Goal: Task Accomplishment & Management: Use online tool/utility

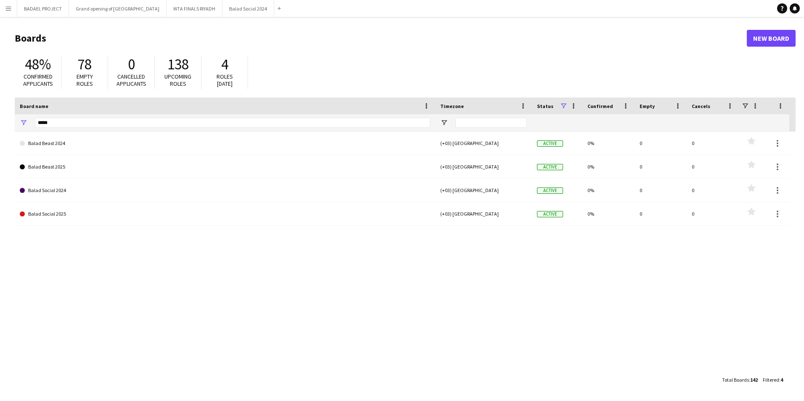
click at [7, 8] on app-icon "Menu" at bounding box center [8, 8] width 7 height 7
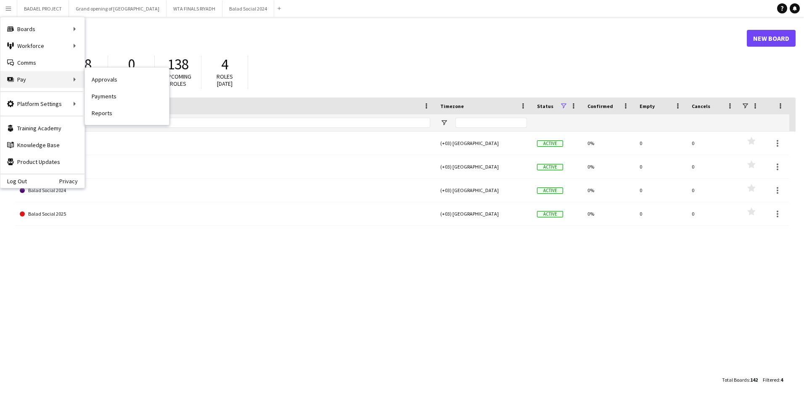
click at [28, 81] on div "Pay Pay" at bounding box center [42, 79] width 84 height 17
click at [106, 95] on link "Payments" at bounding box center [127, 96] width 84 height 17
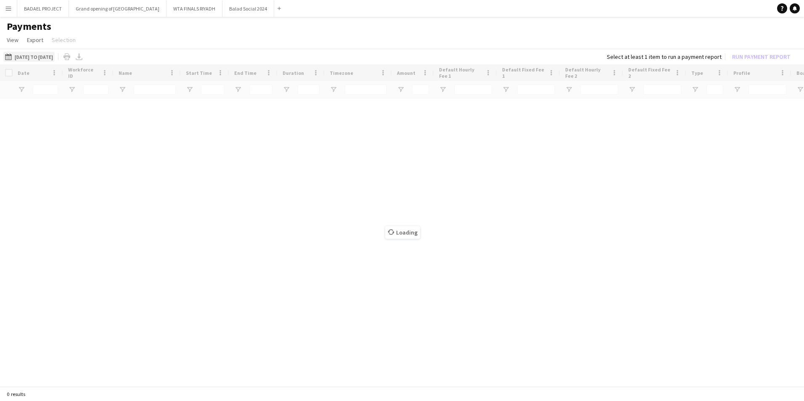
click at [45, 55] on button "[DATE] to [DATE] [DATE] to [DATE]" at bounding box center [28, 57] width 51 height 10
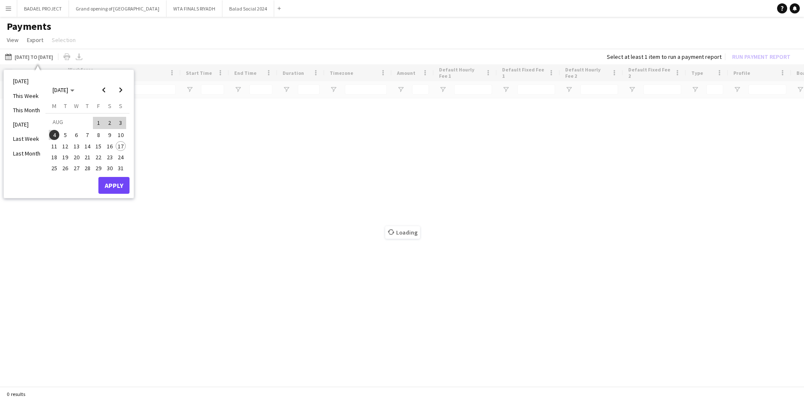
click at [96, 121] on span "1" at bounding box center [98, 123] width 10 height 12
click at [122, 145] on span "17" at bounding box center [121, 146] width 10 height 10
click at [112, 188] on button "Apply" at bounding box center [113, 185] width 31 height 17
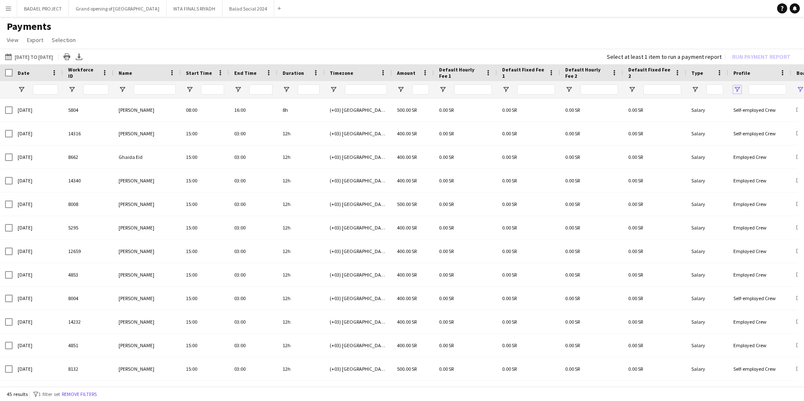
click at [737, 87] on span "Open Filter Menu" at bounding box center [737, 90] width 8 height 8
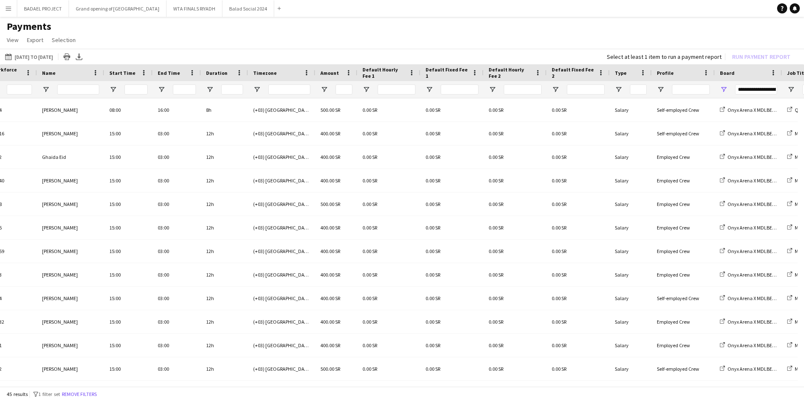
scroll to position [0, 131]
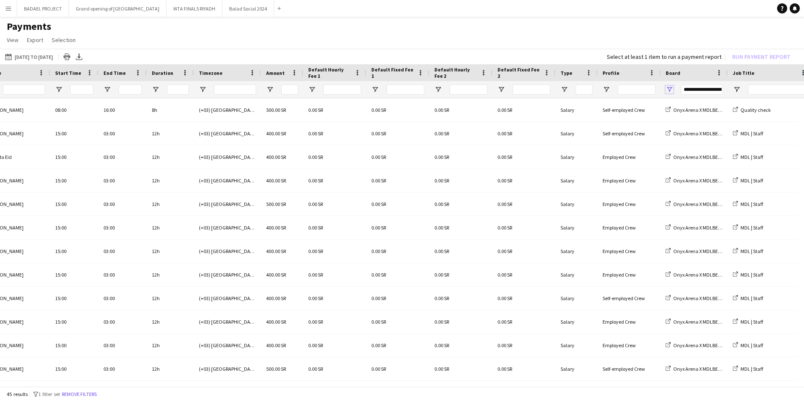
click at [668, 89] on span "Open Filter Menu" at bounding box center [670, 90] width 8 height 8
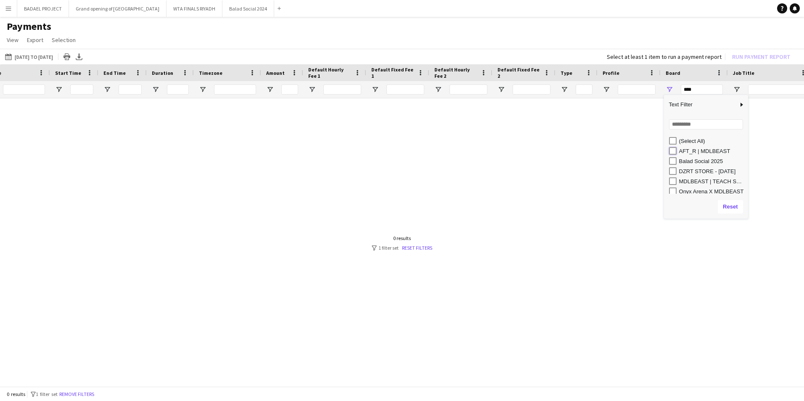
type input "**********"
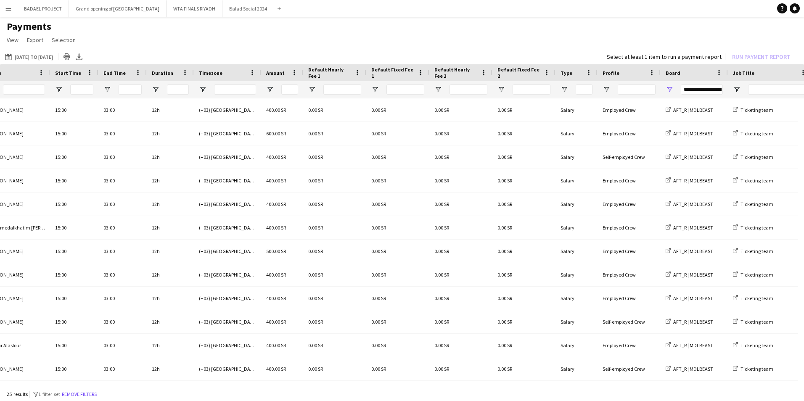
click at [588, 40] on app-page-menu "View Customise view Customise filters Reset Filters Reset View Reset All Export…" at bounding box center [402, 41] width 804 height 16
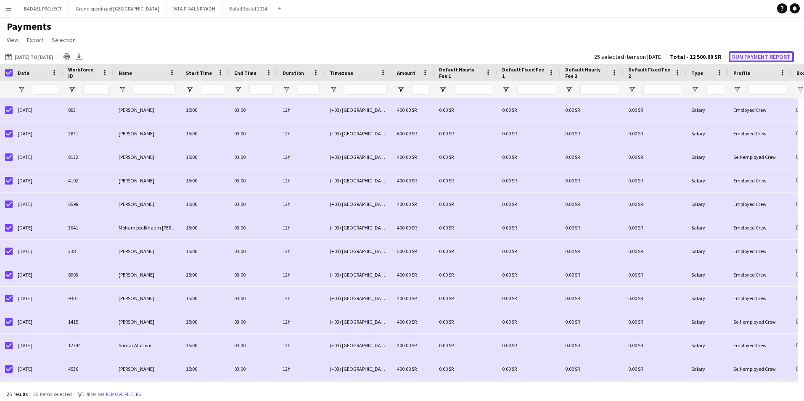
click at [757, 54] on button "Run Payment Report" at bounding box center [761, 56] width 65 height 11
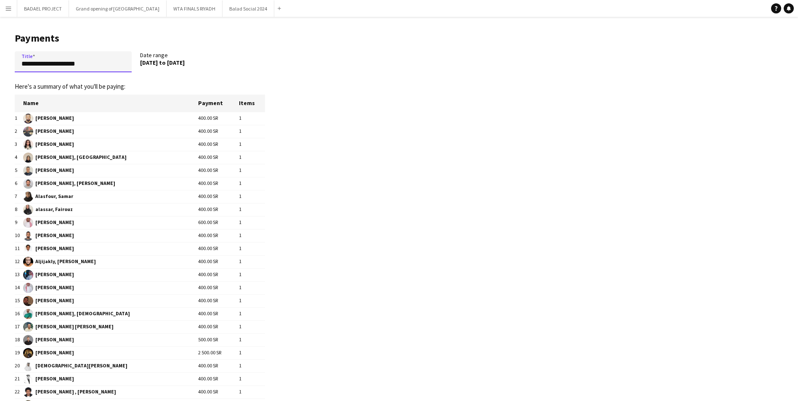
drag, startPoint x: 55, startPoint y: 64, endPoint x: 1, endPoint y: 64, distance: 54.2
click at [1, 64] on main "**********" at bounding box center [136, 259] width 273 height 484
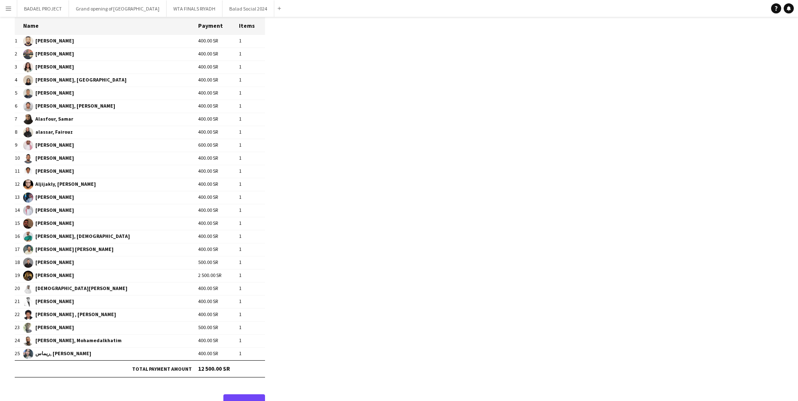
scroll to position [100, 0]
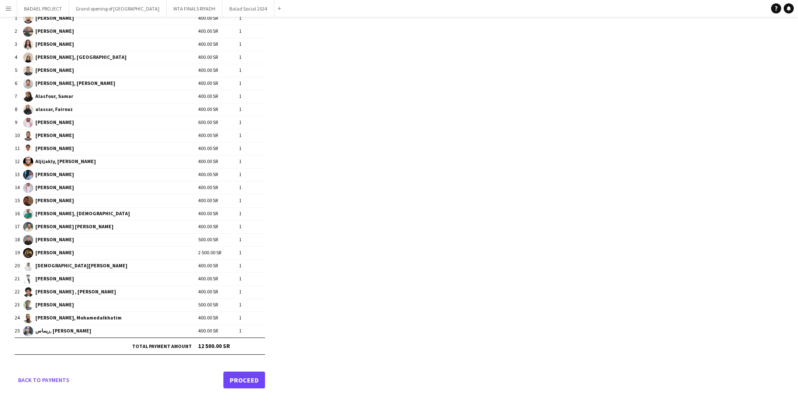
type input "**********"
click at [244, 380] on link "Proceed" at bounding box center [244, 380] width 42 height 17
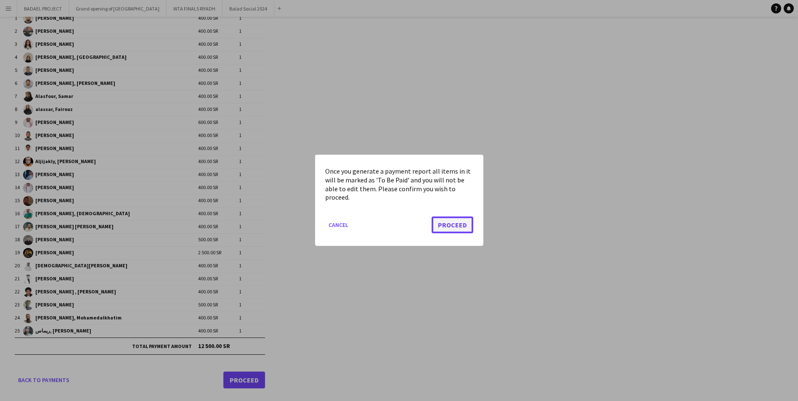
click at [445, 225] on button "Proceed" at bounding box center [452, 225] width 42 height 17
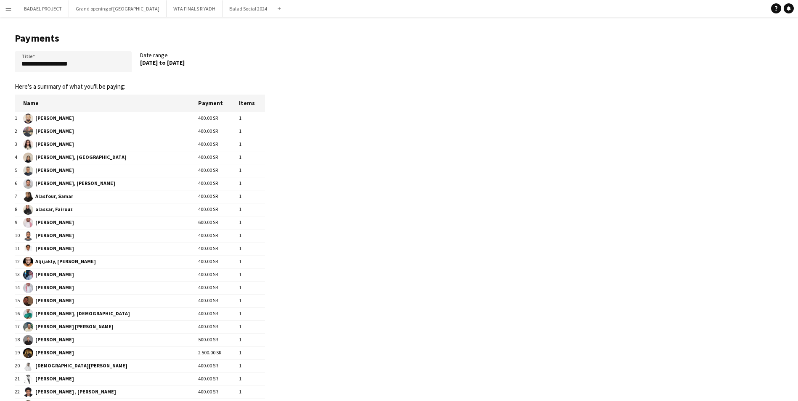
scroll to position [100, 0]
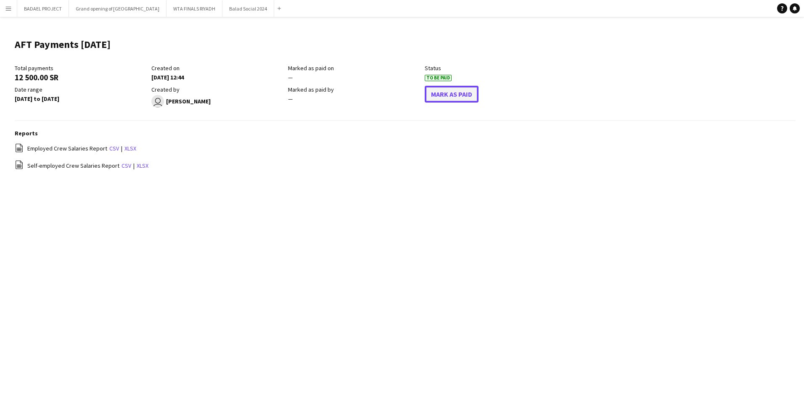
click at [445, 95] on button "Mark As Paid" at bounding box center [452, 94] width 54 height 17
click at [127, 148] on link "xlsx" at bounding box center [130, 149] width 12 height 8
click at [140, 164] on link "xlsx" at bounding box center [143, 166] width 12 height 8
click at [313, 230] on div "Menu Boards Boards Boards All jobs Status Workforce Workforce My Workforce Recr…" at bounding box center [402, 200] width 804 height 401
click at [8, 7] on app-icon "Menu" at bounding box center [8, 8] width 7 height 7
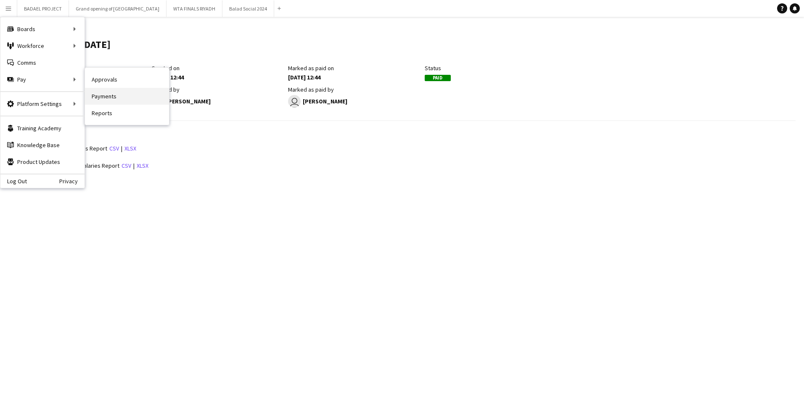
click at [113, 95] on link "Payments" at bounding box center [127, 96] width 84 height 17
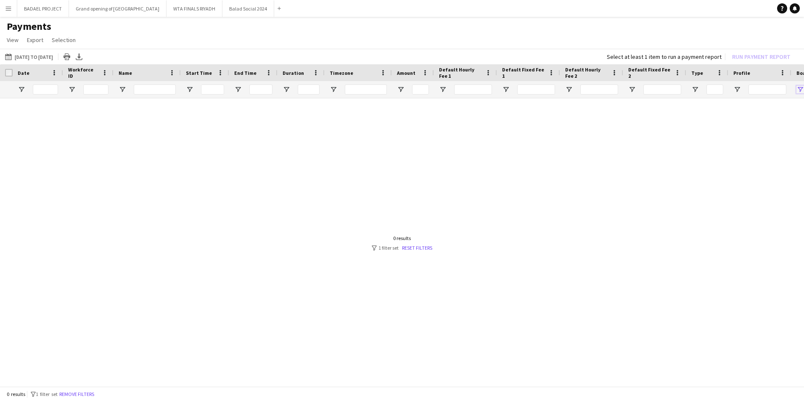
click at [800, 89] on span "Open Filter Menu" at bounding box center [800, 90] width 8 height 8
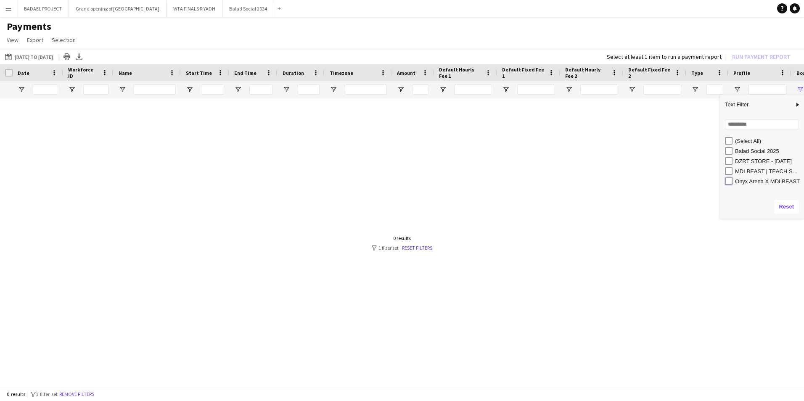
type input "**********"
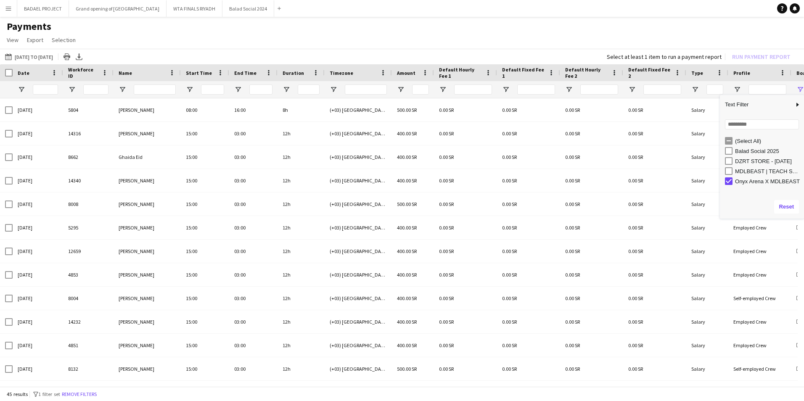
click at [390, 34] on app-page-menu "View Customise view Customise filters Reset Filters Reset View Reset All Export…" at bounding box center [402, 41] width 804 height 16
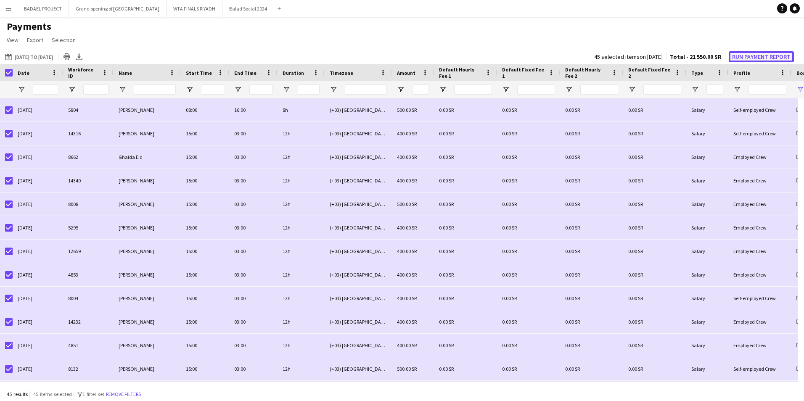
click at [751, 53] on button "Run Payment Report" at bounding box center [761, 56] width 65 height 11
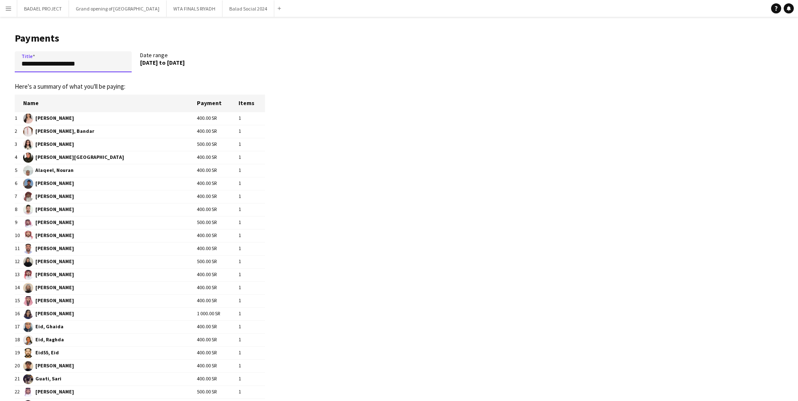
drag, startPoint x: 97, startPoint y: 63, endPoint x: -2, endPoint y: 66, distance: 98.8
click at [0, 66] on html "Menu Boards Boards Boards All jobs Status Workforce Workforce My Workforce Recr…" at bounding box center [399, 381] width 798 height 762
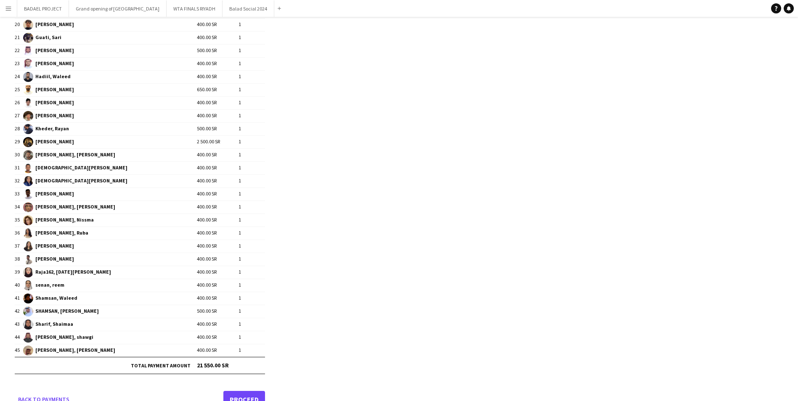
scroll to position [361, 0]
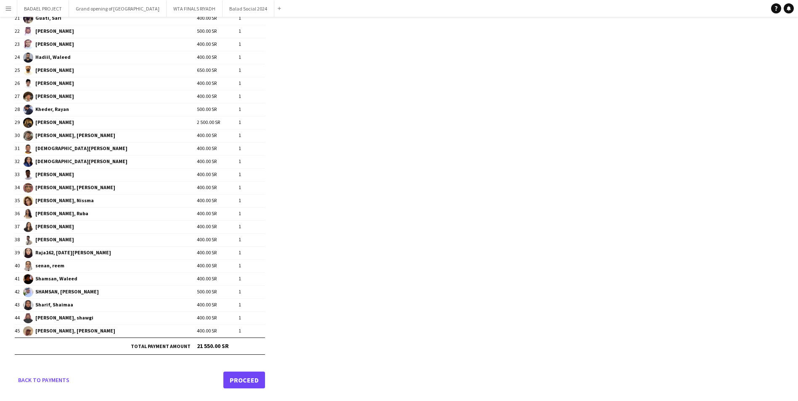
type input "**********"
click at [242, 379] on link "Proceed" at bounding box center [244, 380] width 42 height 17
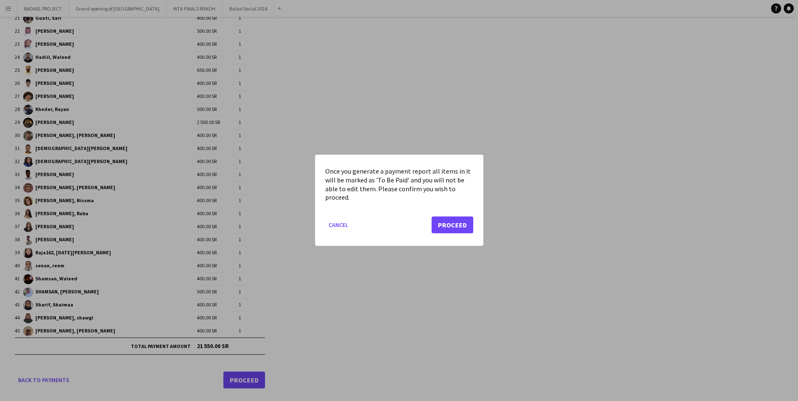
scroll to position [0, 0]
click at [452, 219] on button "Proceed" at bounding box center [452, 225] width 42 height 17
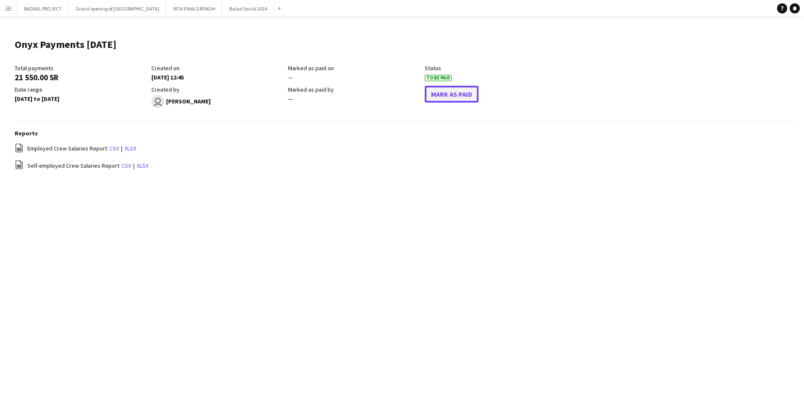
click at [466, 93] on button "Mark As Paid" at bounding box center [452, 94] width 54 height 17
click at [124, 147] on link "xlsx" at bounding box center [130, 149] width 12 height 8
click at [137, 165] on link "xlsx" at bounding box center [143, 166] width 12 height 8
click at [487, 188] on main "Onyx Payments [DATE] Edit this field Total payments 21 550.00 SR Created on [DA…" at bounding box center [402, 108] width 804 height 183
click at [451, 217] on div "Menu Boards Boards Boards All jobs Status Workforce Workforce My Workforce Recr…" at bounding box center [402, 200] width 804 height 401
